Goal: Communication & Community: Answer question/provide support

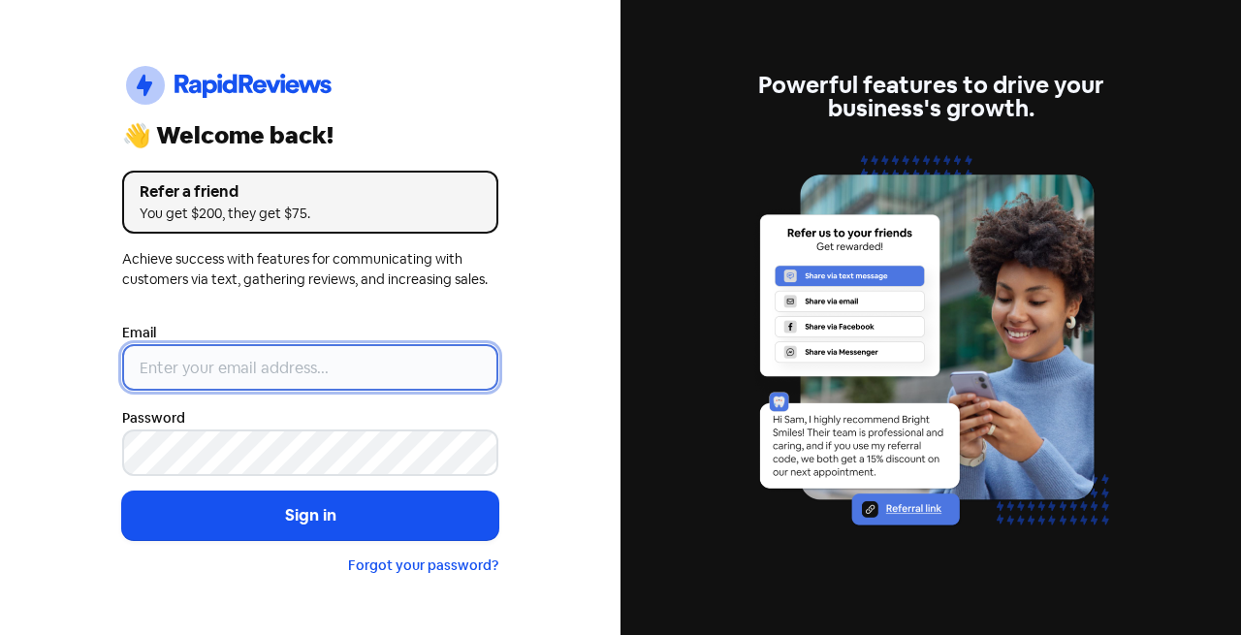
type input "[EMAIL_ADDRESS][DOMAIN_NAME]"
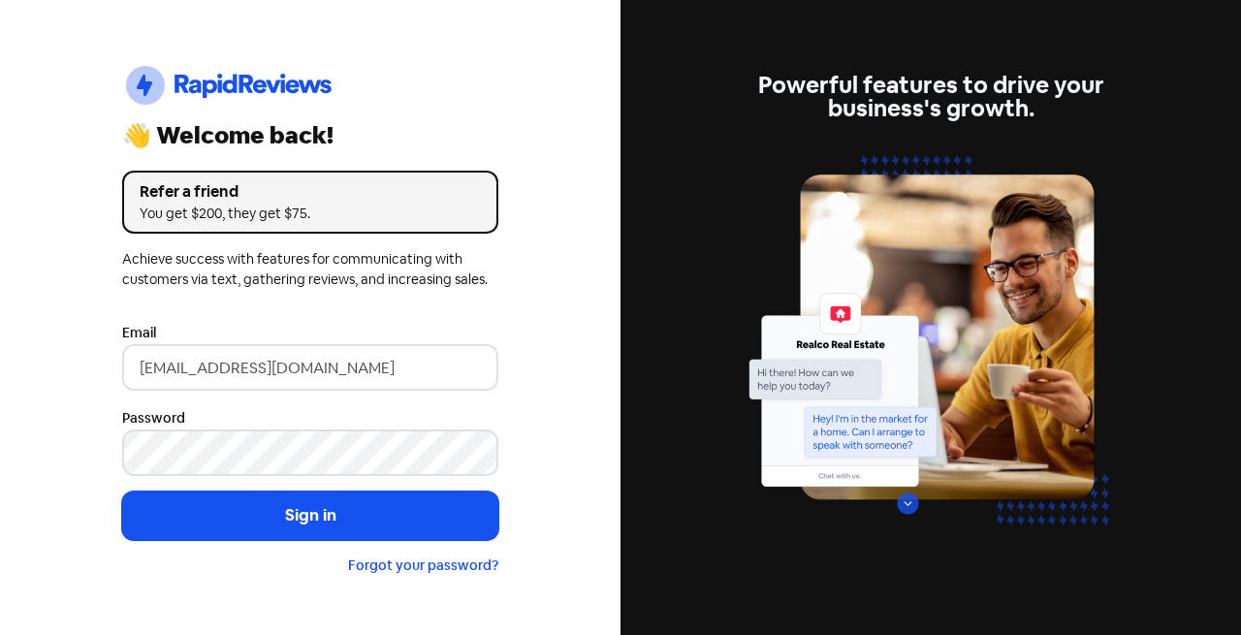
click at [335, 517] on button "Sign in" at bounding box center [310, 516] width 376 height 48
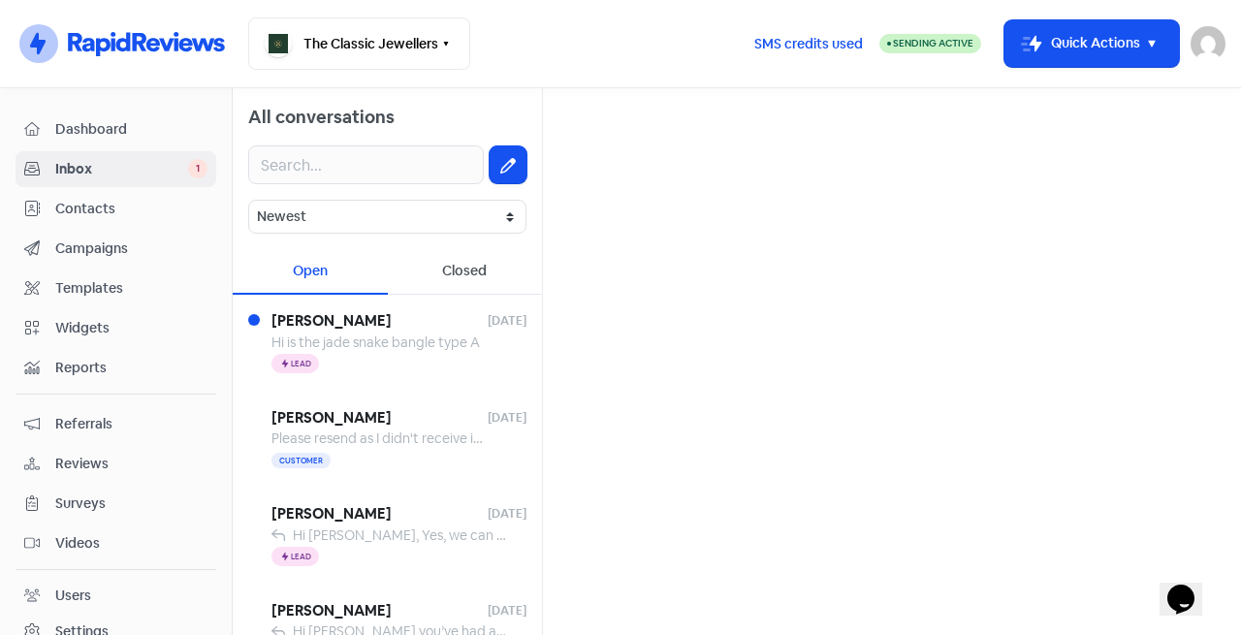
drag, startPoint x: 373, startPoint y: 368, endPoint x: 353, endPoint y: 282, distance: 88.6
click at [365, 324] on div "Abigail 13 Oct 25 Hi is the jade snake bangle type A Icon For Thunder Lead" at bounding box center [398, 343] width 255 height 66
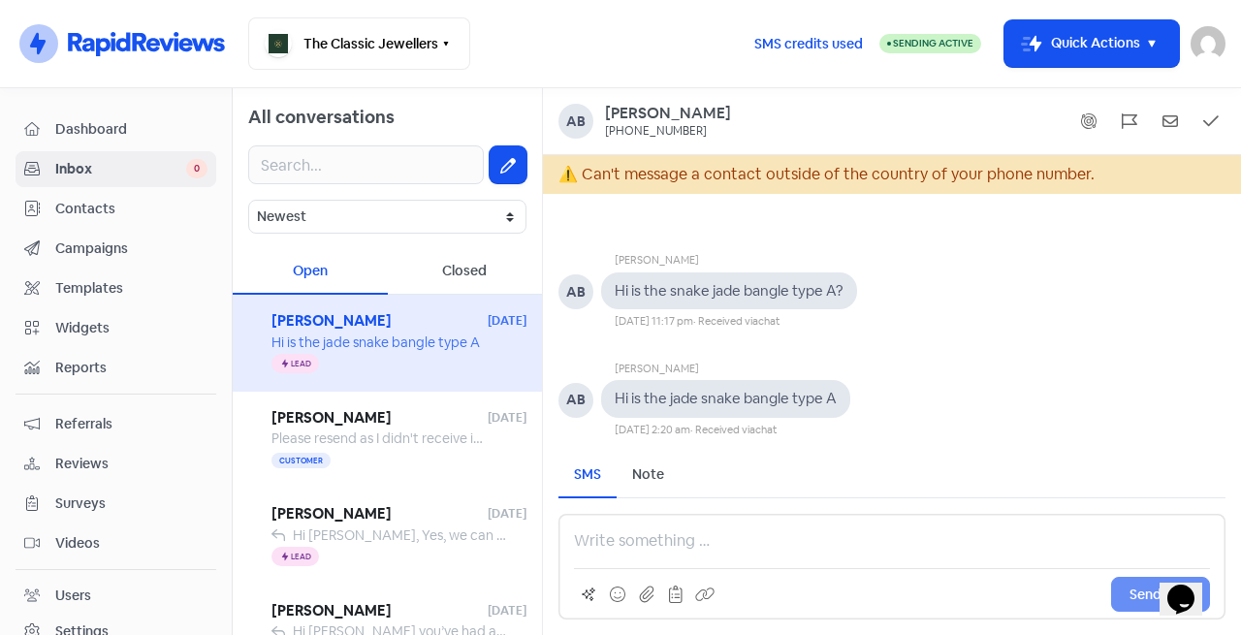
click at [650, 297] on pre "Hi is the snake jade bangle type A?" at bounding box center [729, 290] width 229 height 18
drag, startPoint x: 673, startPoint y: 297, endPoint x: 839, endPoint y: 309, distance: 166.3
click at [837, 303] on div "Hi is the snake jade bangle type A?" at bounding box center [729, 291] width 256 height 38
click at [648, 409] on div "Hi is the jade snake bangle type A" at bounding box center [726, 399] width 222 height 22
drag, startPoint x: 630, startPoint y: 405, endPoint x: 839, endPoint y: 409, distance: 208.5
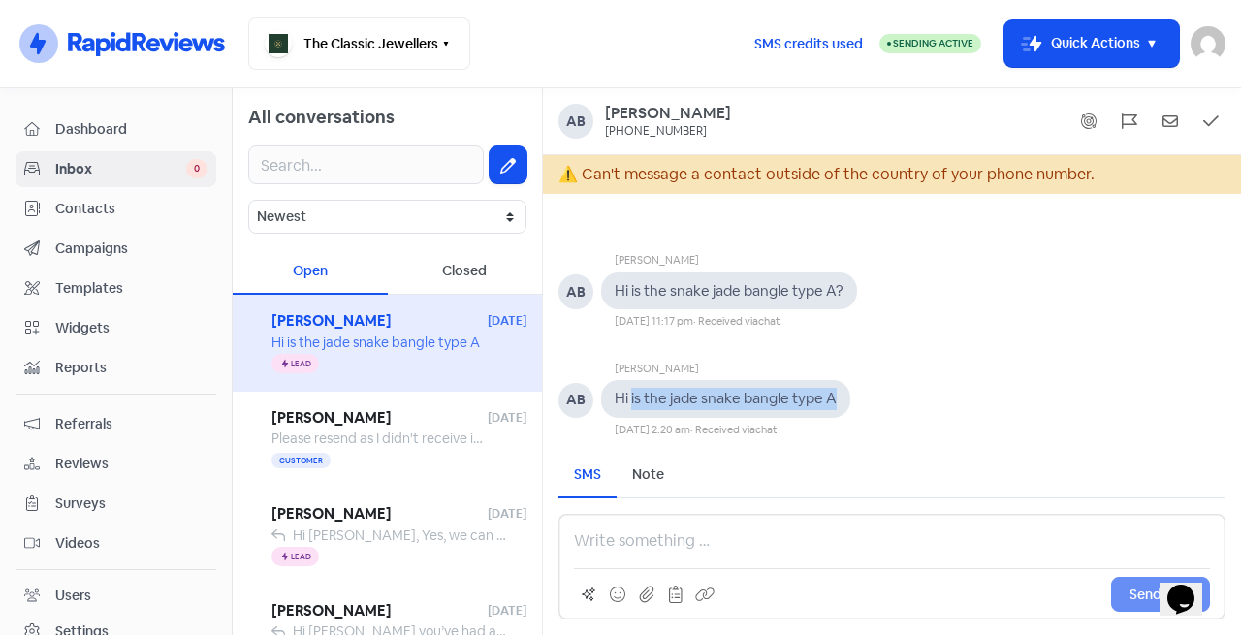
click at [839, 409] on div "Hi is the jade snake bangle type A" at bounding box center [725, 399] width 249 height 38
click at [411, 447] on div "Please resend as I didn't receive it. With Thanks" at bounding box center [378, 438] width 215 height 20
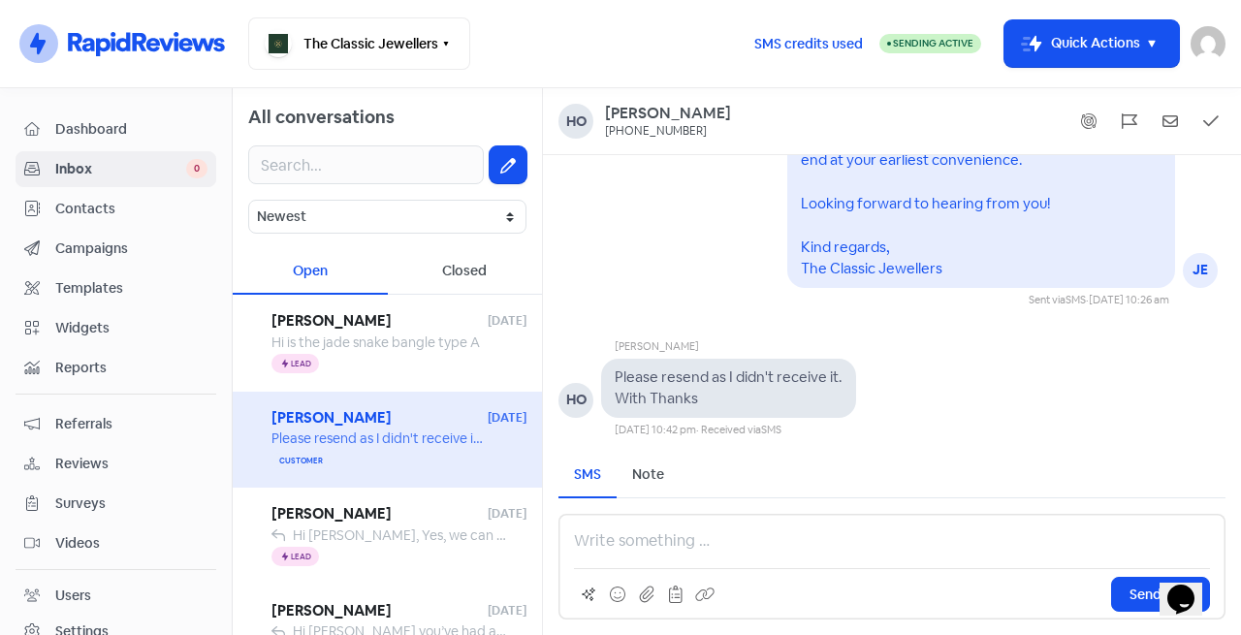
click at [384, 369] on div "Icon For Thunder Lead" at bounding box center [398, 364] width 255 height 23
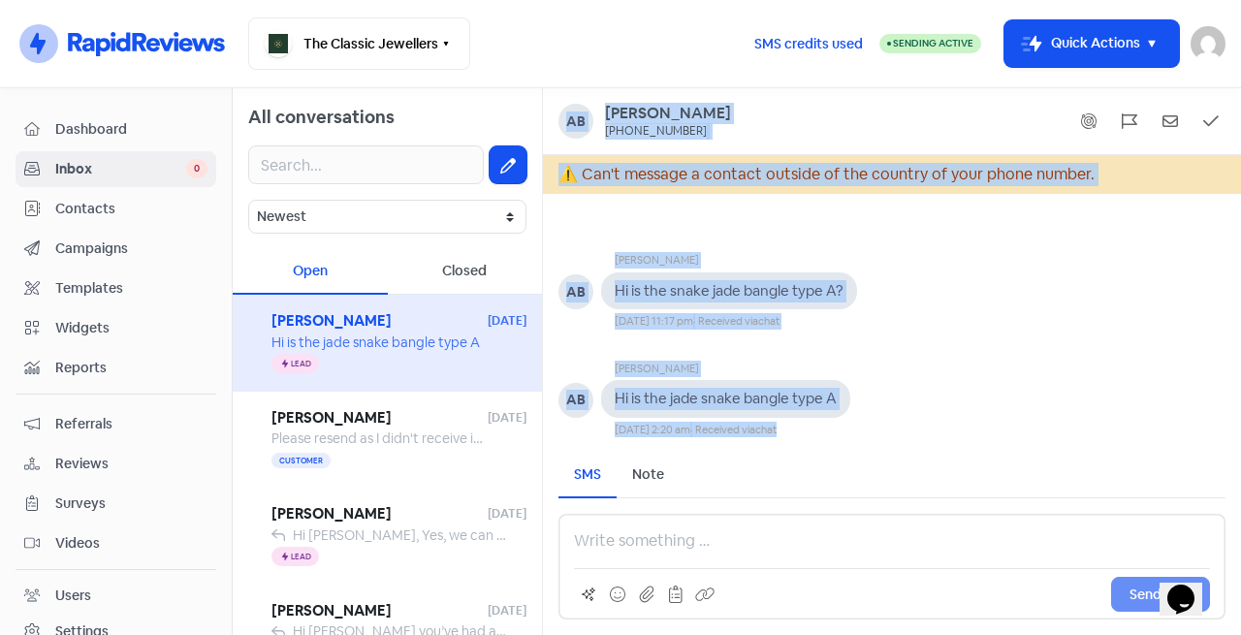
drag, startPoint x: 967, startPoint y: 446, endPoint x: 552, endPoint y: 127, distance: 524.1
click at [552, 127] on div "Ab Abigail +971558009872 ⚠ Can't message a contact outside of the country of yo…" at bounding box center [892, 361] width 698 height 547
copy div "Ab Abigail +971558009872 ⚠ Can't message a contact outside of the country of yo…"
click at [976, 364] on div "Abigail AB Hi is the jade snake bangle type A 13 Oct 2025, 2:20 am · Received v…" at bounding box center [892, 384] width 698 height 109
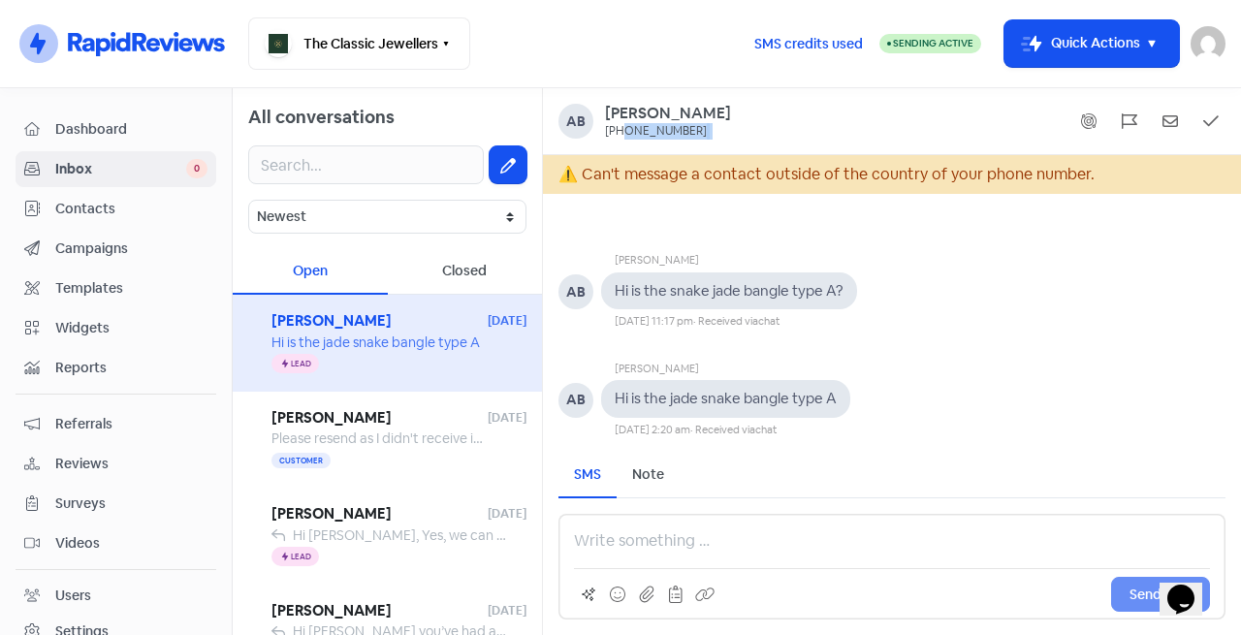
drag, startPoint x: 700, startPoint y: 127, endPoint x: 613, endPoint y: 141, distance: 88.3
click at [620, 143] on div "Ab Abigail +971558009872" at bounding box center [892, 121] width 698 height 67
click at [613, 141] on div "Ab Abigail +971558009872" at bounding box center [892, 121] width 698 height 67
drag, startPoint x: 605, startPoint y: 129, endPoint x: 700, endPoint y: 138, distance: 95.4
click at [700, 138] on div "Ab Abigail +971558009872" at bounding box center [891, 121] width 667 height 35
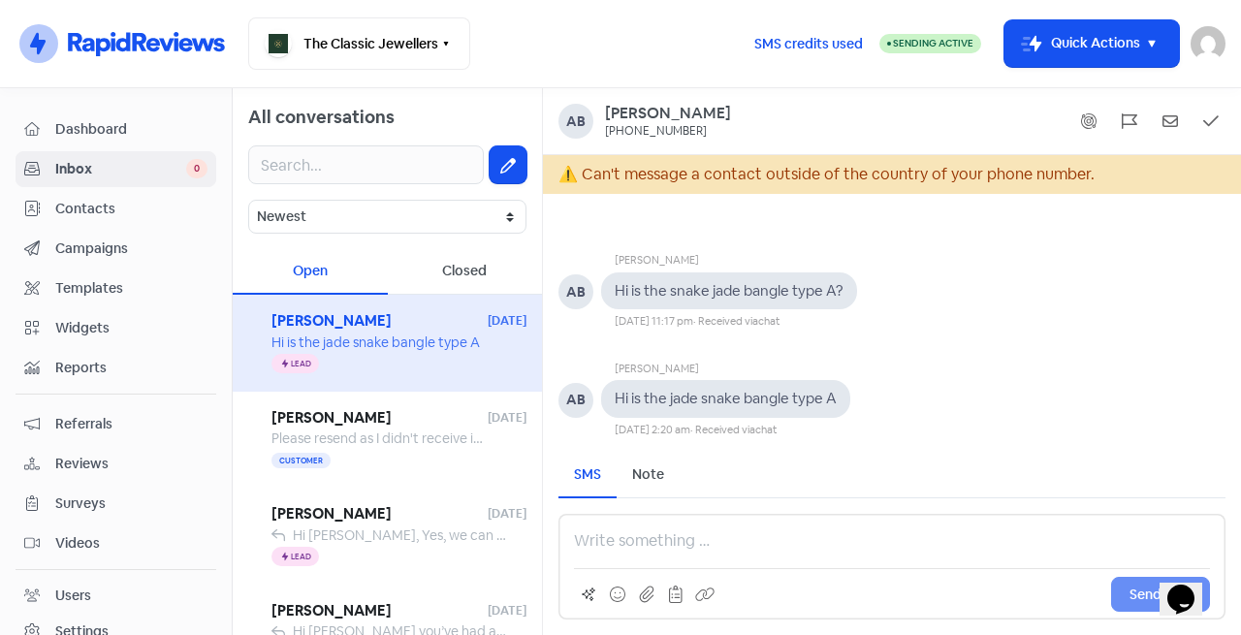
click at [1132, 304] on div "Abigail AB Hi is the snake jade bangle type A? 12 Oct 2025, 11:17 pm · Received…" at bounding box center [892, 275] width 698 height 109
drag, startPoint x: 771, startPoint y: 514, endPoint x: 872, endPoint y: 528, distance: 102.8
click at [823, 526] on div "Send SMS" at bounding box center [891, 567] width 667 height 106
click at [659, 128] on div "+971558009872" at bounding box center [656, 132] width 102 height 16
click at [640, 135] on div "+971558009872" at bounding box center [656, 132] width 102 height 16
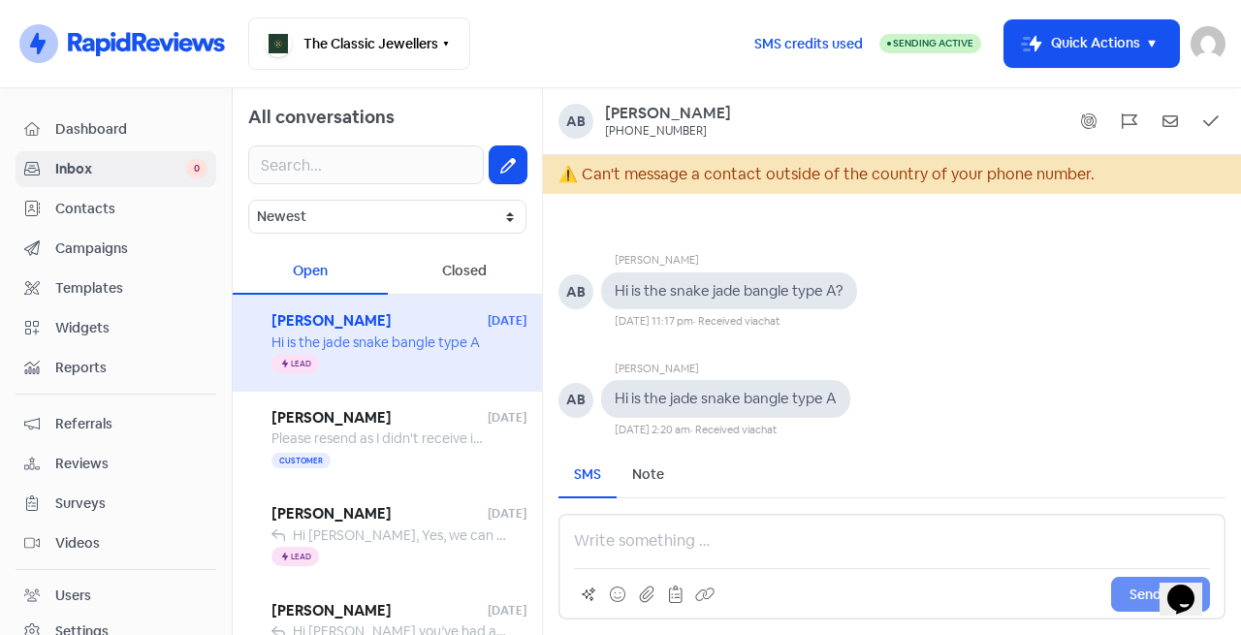
click at [618, 127] on div "+971558009872" at bounding box center [656, 132] width 102 height 16
drag, startPoint x: 618, startPoint y: 124, endPoint x: 641, endPoint y: 128, distance: 22.6
click at [637, 128] on div "+971558009872" at bounding box center [656, 132] width 102 height 16
drag, startPoint x: 649, startPoint y: 128, endPoint x: 661, endPoint y: 129, distance: 12.6
click at [650, 129] on div "+971558009872" at bounding box center [656, 132] width 102 height 16
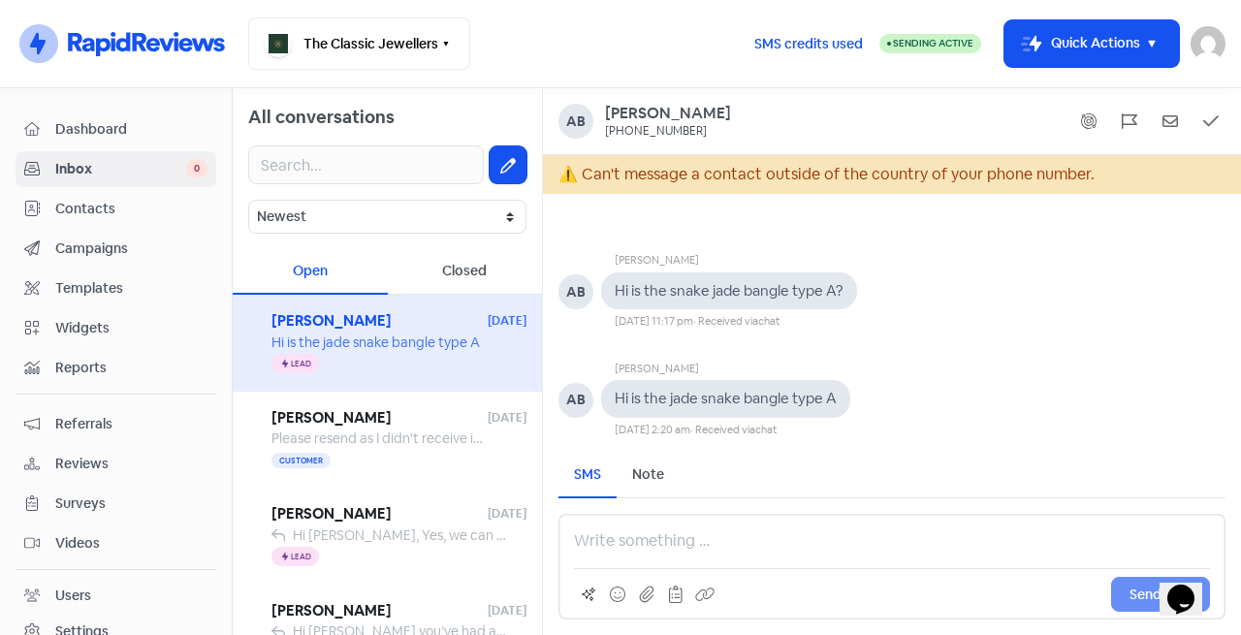
click at [663, 129] on div "+971558009872" at bounding box center [656, 132] width 102 height 16
click at [671, 129] on div "+971558009872" at bounding box center [656, 132] width 102 height 16
drag, startPoint x: 693, startPoint y: 129, endPoint x: 608, endPoint y: 130, distance: 85.3
click at [608, 130] on div "Ab Abigail +971558009872" at bounding box center [891, 121] width 667 height 35
drag, startPoint x: 581, startPoint y: 169, endPoint x: 1144, endPoint y: 174, distance: 563.3
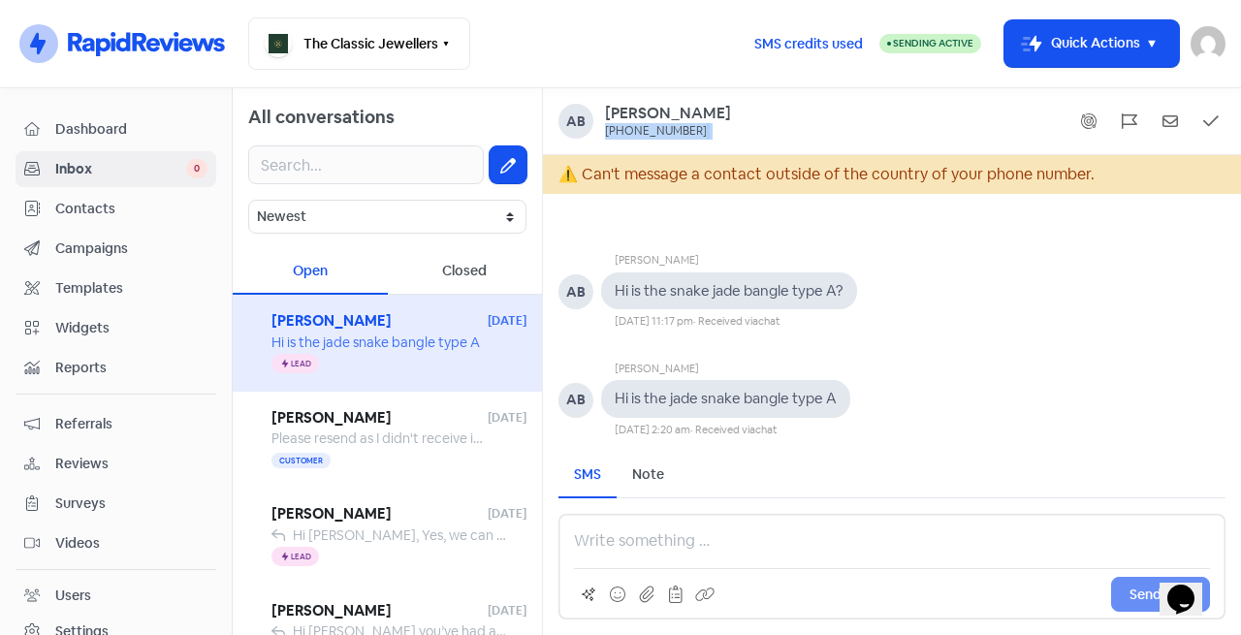
click at [1144, 174] on div "⚠ Can't message a contact outside of the country of your phone number." at bounding box center [892, 174] width 698 height 39
